Goal: Task Accomplishment & Management: Manage account settings

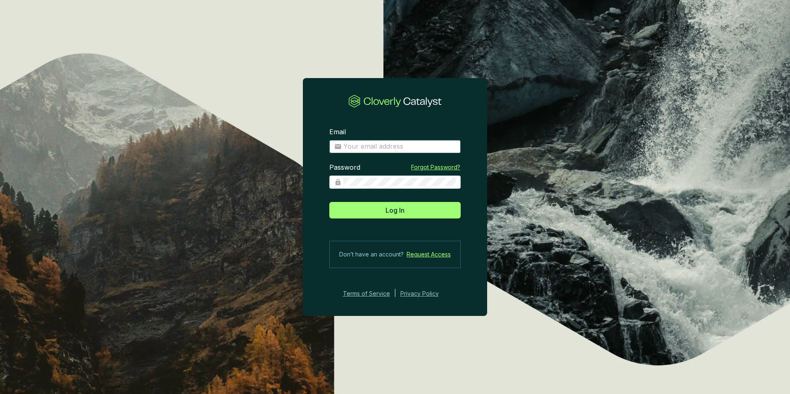
click at [380, 149] on input "Email" at bounding box center [399, 146] width 112 height 9
type input "gferraris@climeco.com"
click at [299, 43] on section "Email gferraris@climeco.com Password Forgot Password? Log In Don’t have an acco…" at bounding box center [395, 197] width 790 height 394
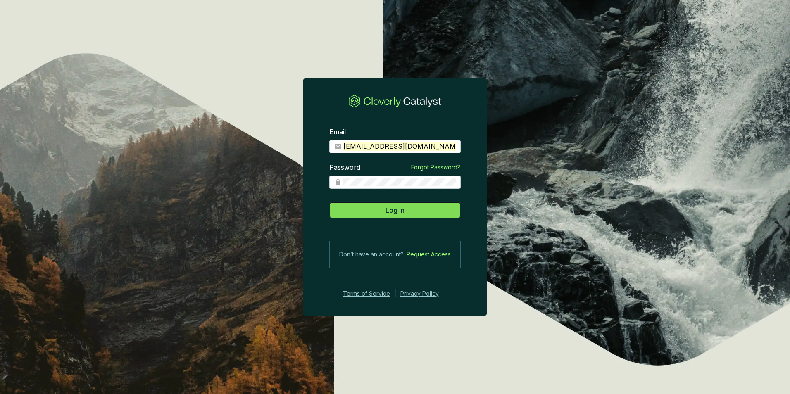
click at [388, 216] on button "Log In" at bounding box center [394, 210] width 131 height 17
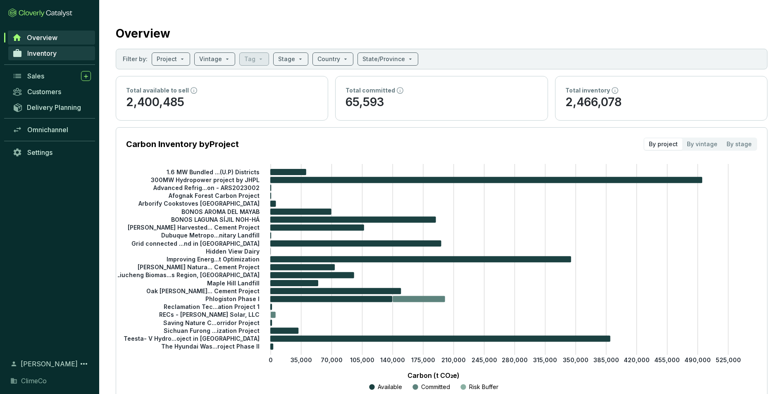
click at [45, 49] on span "Inventory" at bounding box center [41, 53] width 29 height 8
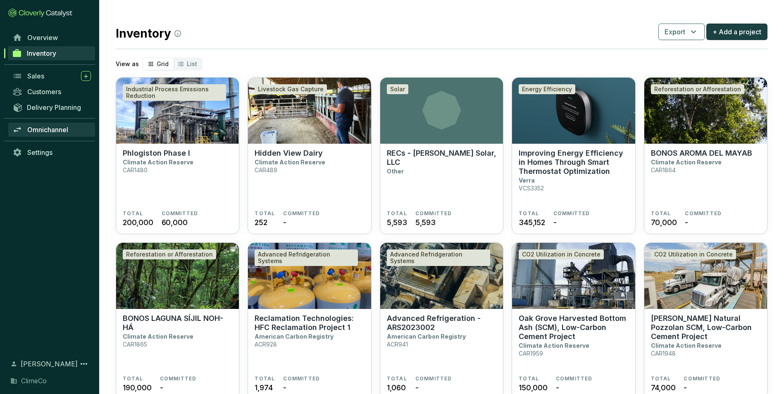
click at [45, 128] on span "Omnichannel" at bounding box center [47, 130] width 41 height 8
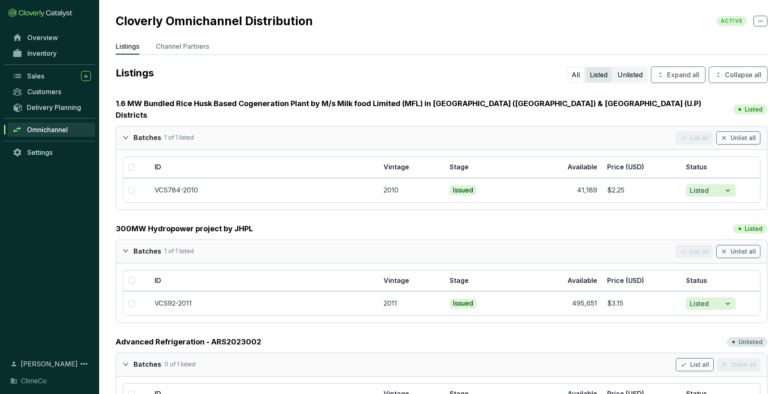
click at [598, 77] on button "Listed" at bounding box center [598, 74] width 26 height 15
